Goal: Task Accomplishment & Management: Manage account settings

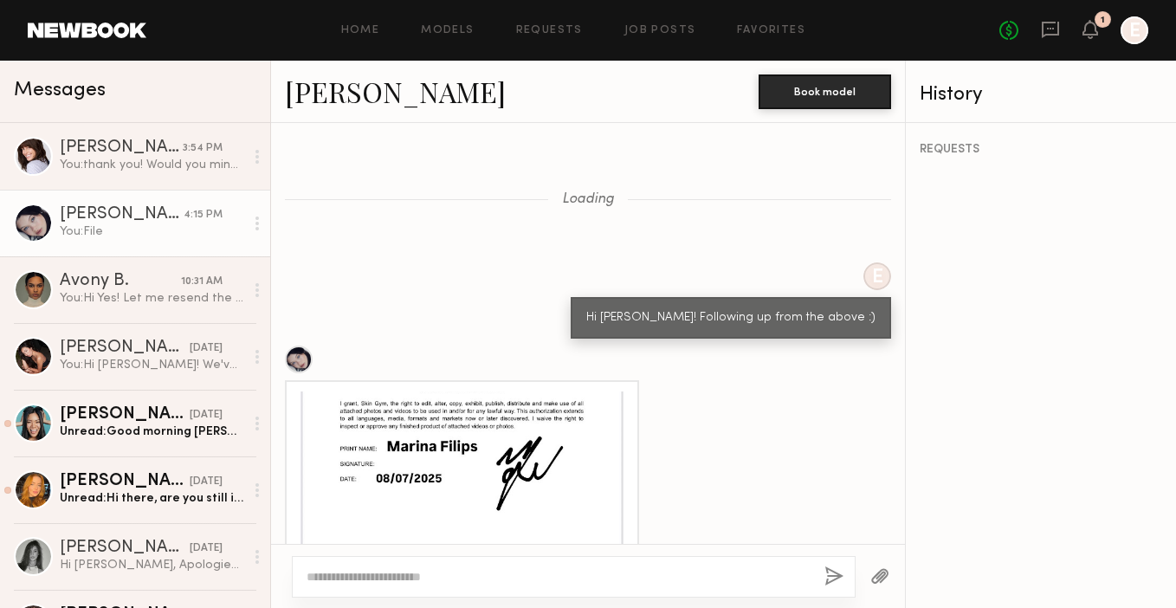
scroll to position [1786, 0]
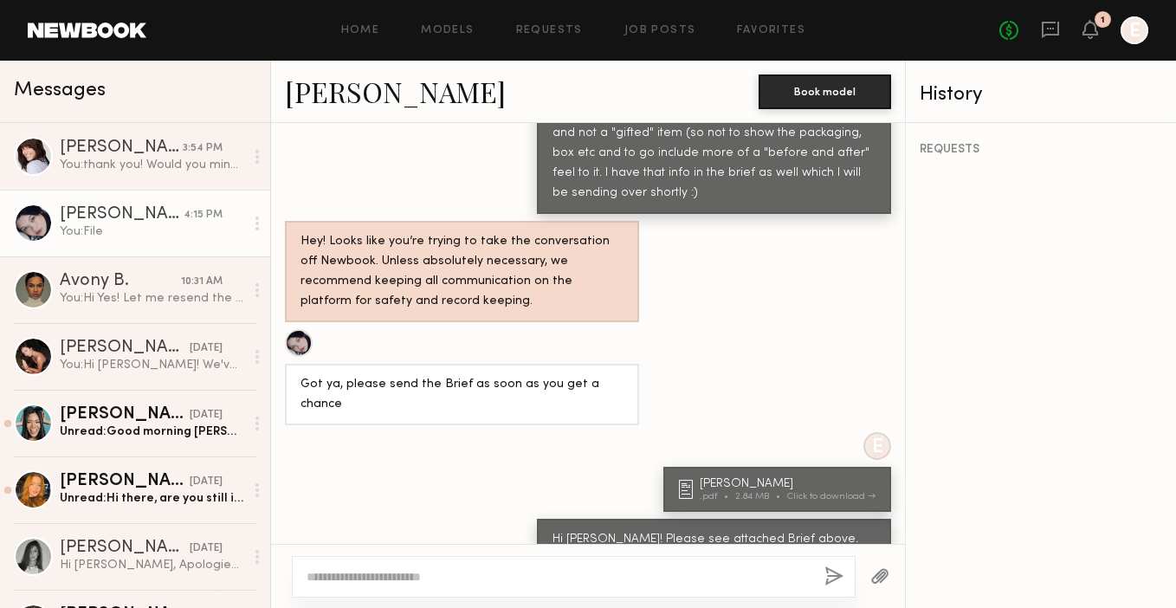
click at [128, 220] on div "[PERSON_NAME]" at bounding box center [122, 214] width 124 height 17
click at [154, 221] on div "[PERSON_NAME]" at bounding box center [125, 214] width 130 height 17
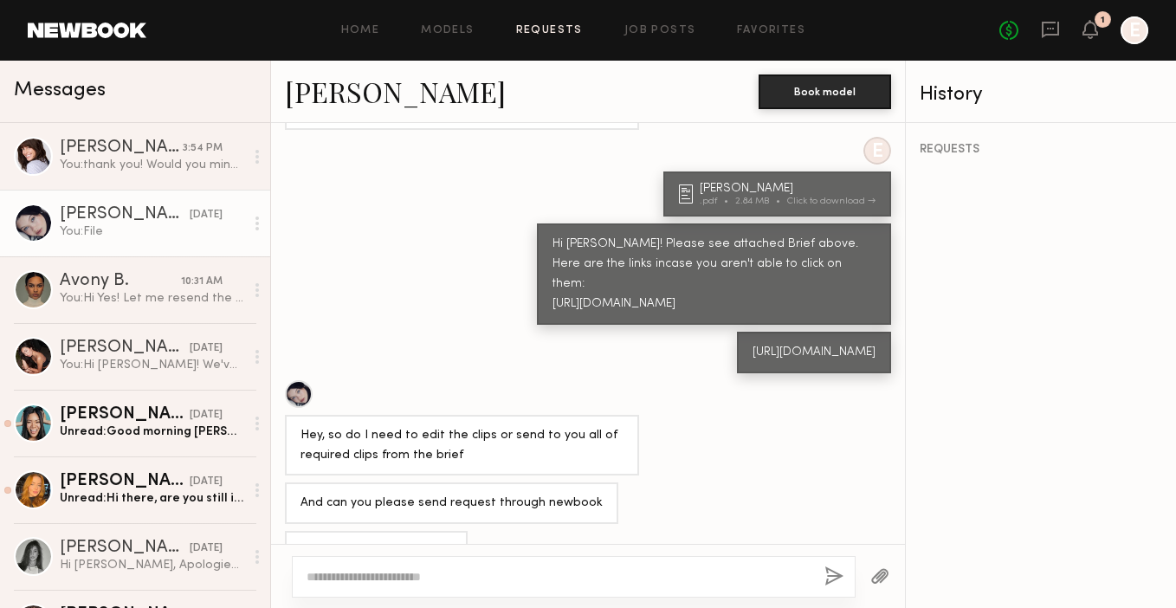
click at [576, 34] on link "Requests" at bounding box center [549, 30] width 67 height 11
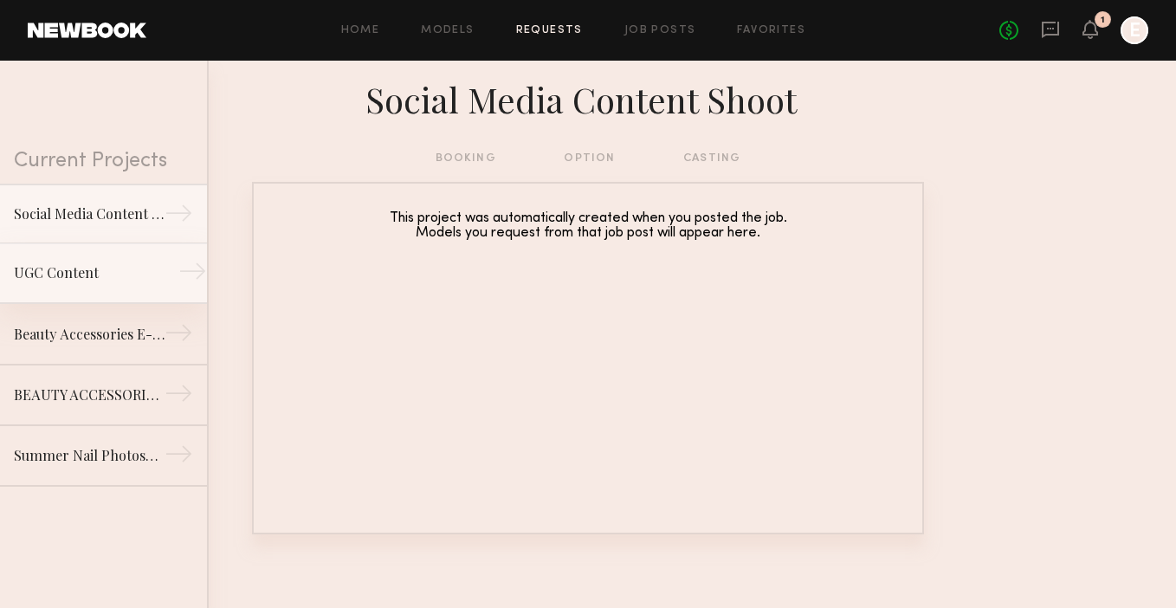
click at [99, 281] on div "UGC Content" at bounding box center [89, 272] width 151 height 21
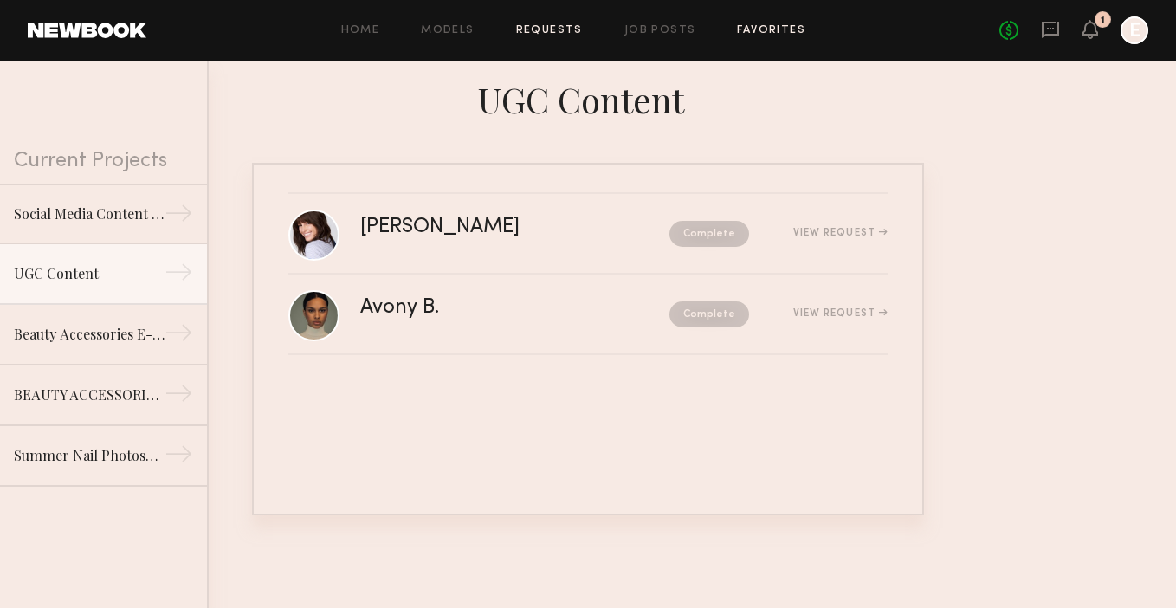
click at [799, 27] on link "Favorites" at bounding box center [771, 30] width 68 height 11
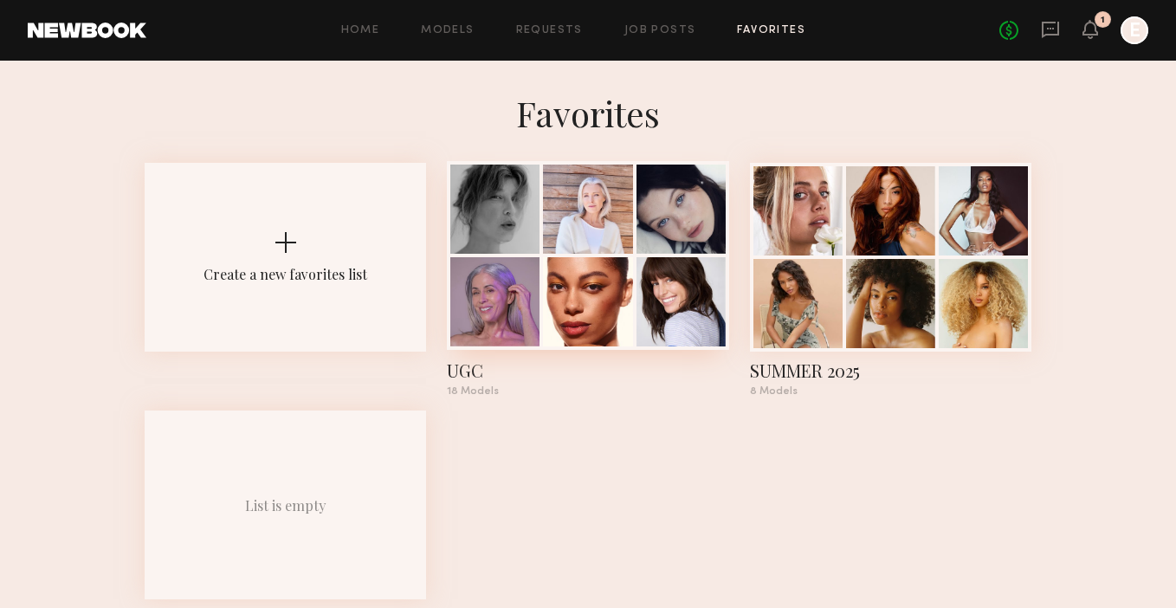
click at [523, 256] on div at bounding box center [588, 255] width 282 height 189
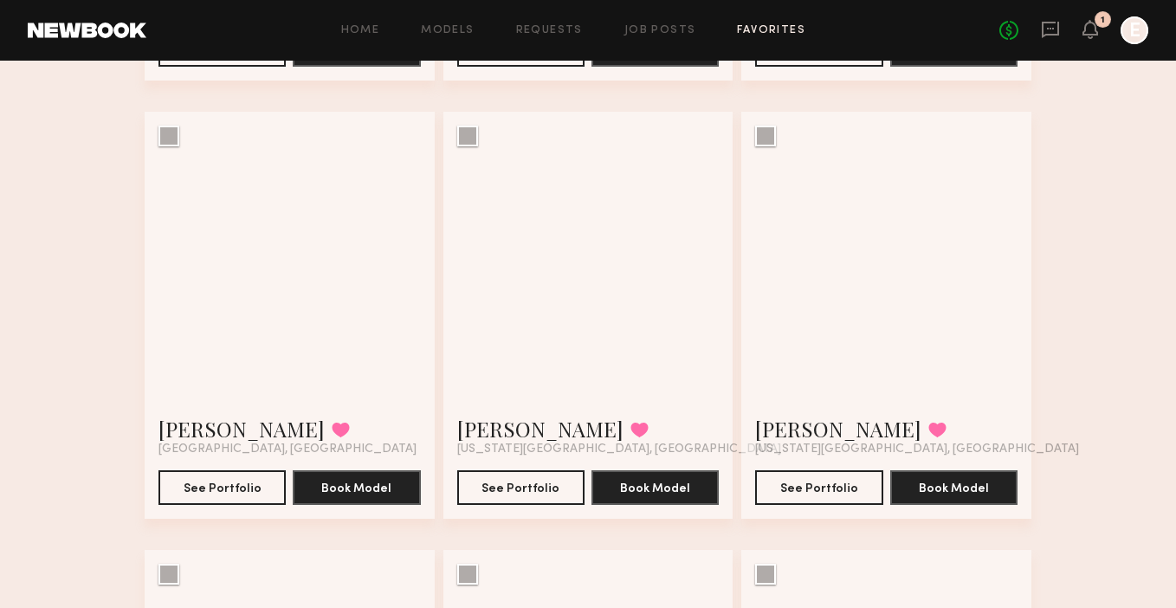
scroll to position [531, 0]
